Goal: Task Accomplishment & Management: Manage account settings

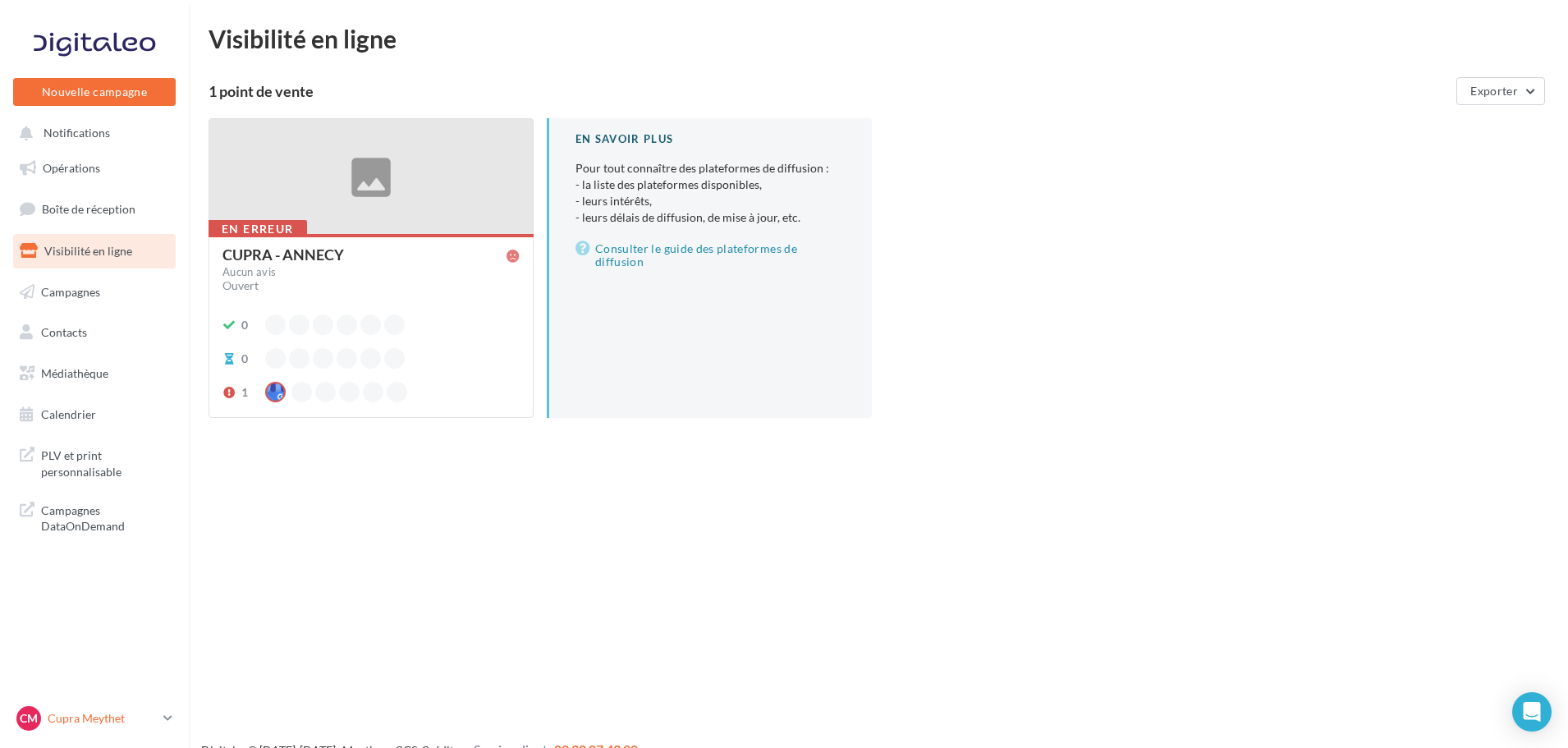
click at [49, 726] on div "CM Cupra Meythet cupra_annecy" at bounding box center [87, 719] width 140 height 24
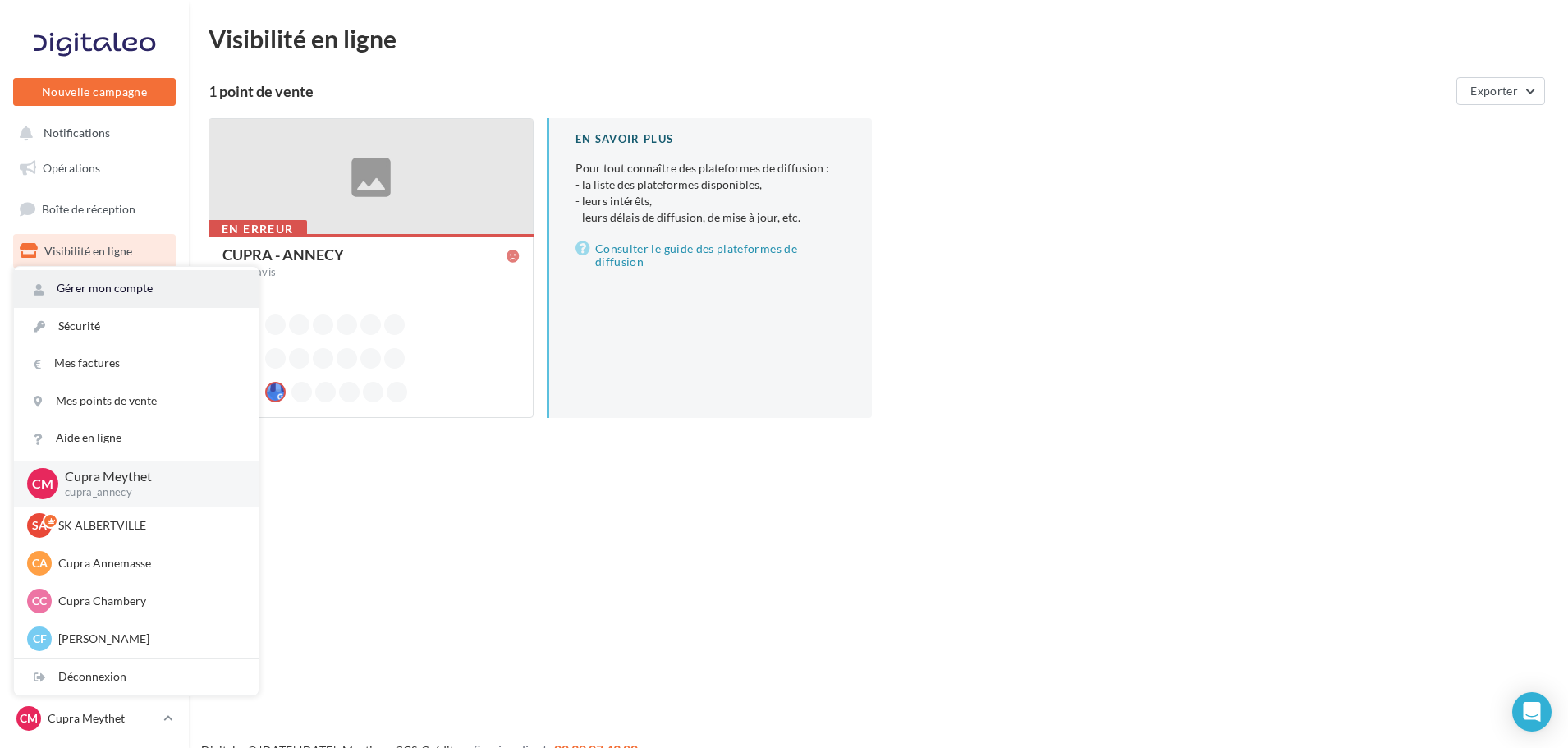
click at [111, 286] on link "Gérer mon compte" at bounding box center [136, 288] width 245 height 37
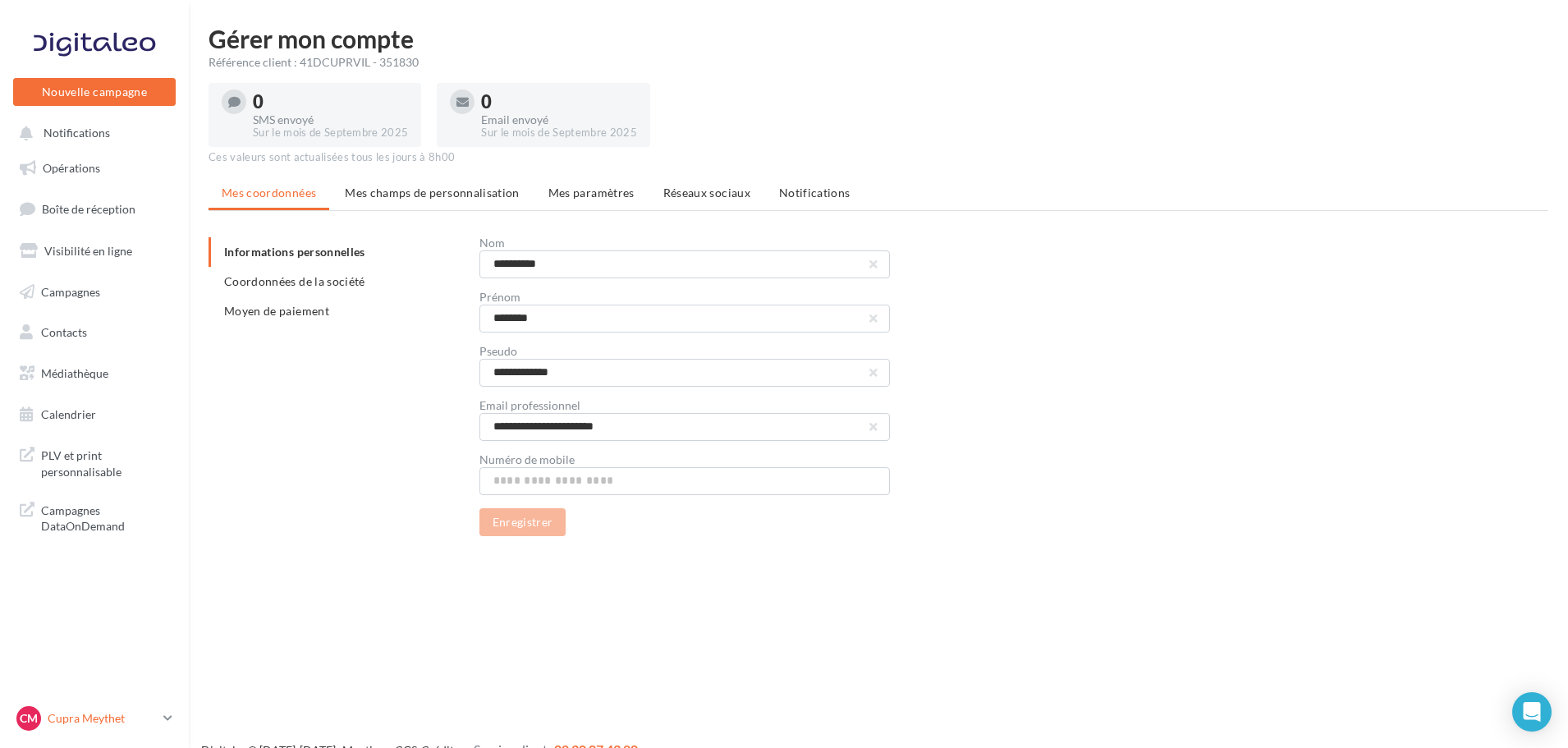
click at [74, 724] on p "Cupra Meythet" at bounding box center [102, 719] width 109 height 16
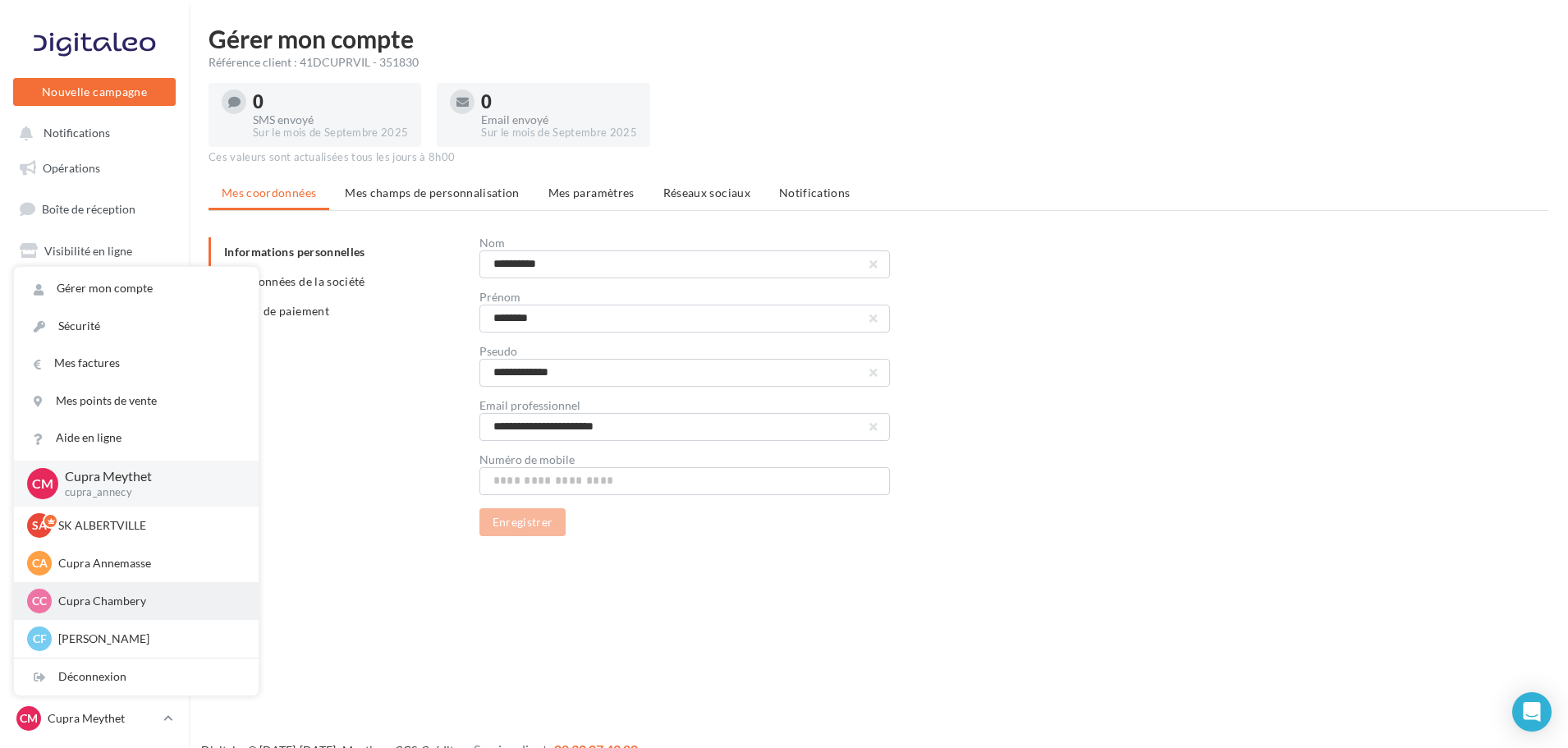
click at [129, 596] on p "Cupra Chambery" at bounding box center [148, 601] width 181 height 16
